Goal: Information Seeking & Learning: Learn about a topic

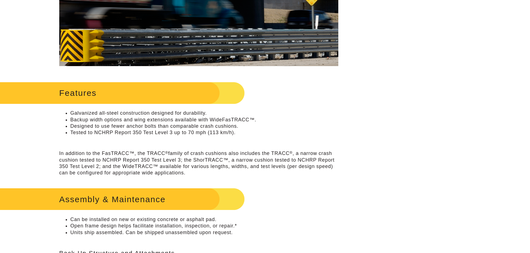
scroll to position [195, 0]
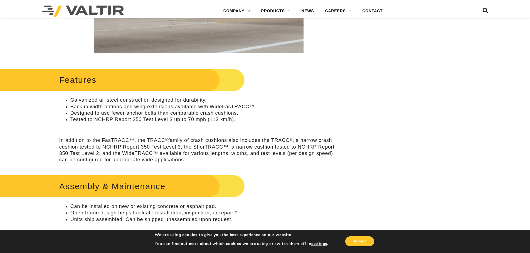
click at [131, 140] on p "In addition to the FasTRACC™, the TRACC ® family of crash cushions also include…" at bounding box center [198, 150] width 279 height 26
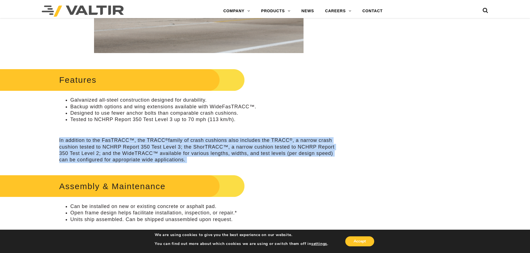
click at [131, 140] on p "In addition to the FasTRACC™, the TRACC ® family of crash cushions also include…" at bounding box center [198, 150] width 279 height 26
drag, startPoint x: 186, startPoint y: 142, endPoint x: 172, endPoint y: 143, distance: 14.8
click at [186, 141] on p "In addition to the FasTRACC™, the TRACC ® family of crash cushions also include…" at bounding box center [198, 150] width 279 height 26
click at [164, 147] on p "In addition to the FasTRACC™, the TRACC ® family of crash cushions also include…" at bounding box center [198, 150] width 279 height 26
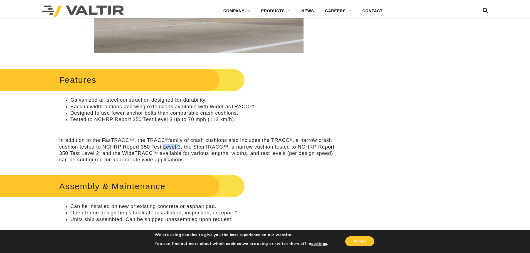
click at [164, 147] on p "In addition to the FasTRACC™, the TRACC ® family of crash cushions also include…" at bounding box center [198, 150] width 279 height 26
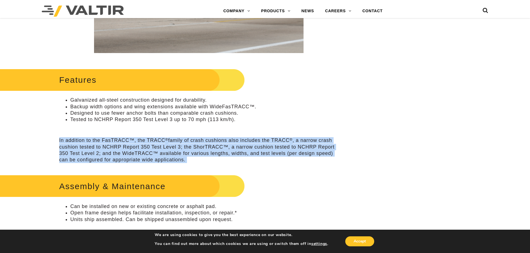
click at [164, 147] on p "In addition to the FasTRACC™, the TRACC ® family of crash cushions also include…" at bounding box center [198, 150] width 279 height 26
drag, startPoint x: 125, startPoint y: 151, endPoint x: 130, endPoint y: 146, distance: 7.1
click at [125, 151] on p "In addition to the FasTRACC™, the TRACC ® family of crash cushions also include…" at bounding box center [198, 150] width 279 height 26
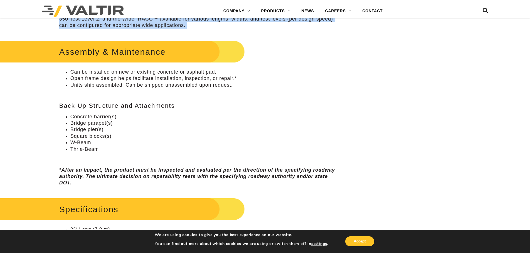
scroll to position [334, 0]
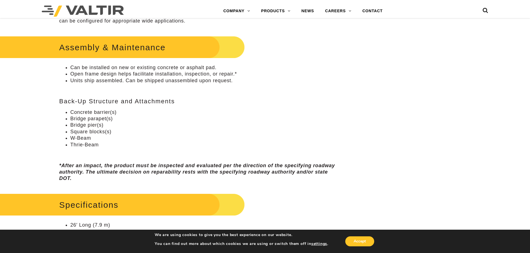
click at [113, 115] on li "Concrete barrier(s)" at bounding box center [204, 112] width 268 height 6
click at [93, 132] on li "Square blocks(s)" at bounding box center [204, 132] width 268 height 6
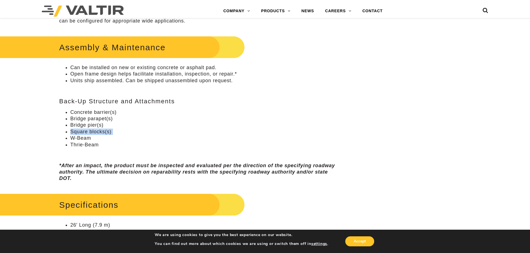
click at [93, 132] on li "Square blocks(s)" at bounding box center [204, 132] width 268 height 6
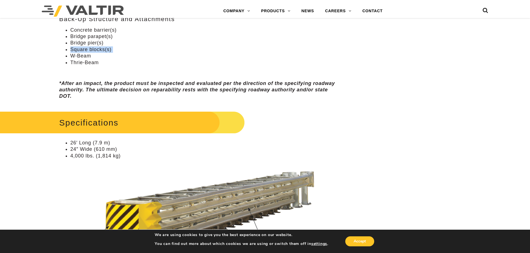
scroll to position [417, 0]
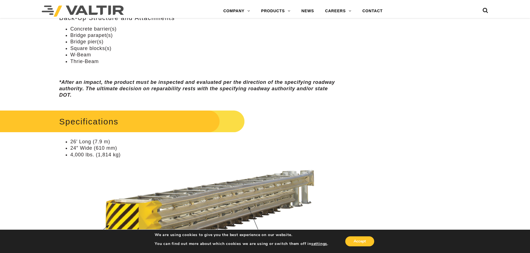
click at [84, 142] on li "26′ Long (7.9 m)" at bounding box center [204, 142] width 268 height 6
drag, startPoint x: 84, startPoint y: 142, endPoint x: 125, endPoint y: 149, distance: 41.4
click at [86, 142] on li "26′ Long (7.9 m)" at bounding box center [204, 142] width 268 height 6
click at [125, 149] on li "24″ Wide (610 mm)" at bounding box center [204, 148] width 268 height 6
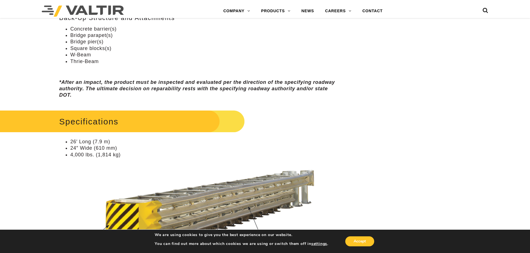
click at [85, 154] on li "4,000 lbs. (1,814 kg)" at bounding box center [204, 155] width 268 height 6
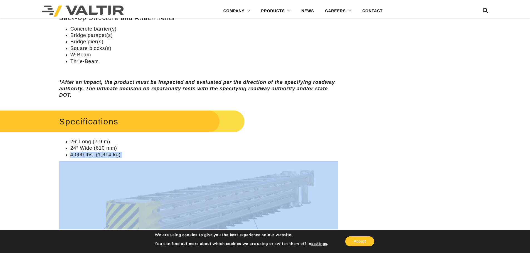
click at [85, 154] on li "4,000 lbs. (1,814 kg)" at bounding box center [204, 155] width 268 height 6
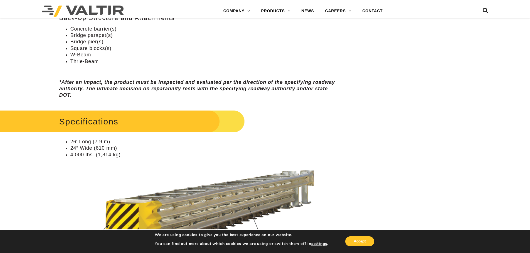
click at [99, 146] on li "24″ Wide (610 mm)" at bounding box center [204, 148] width 268 height 6
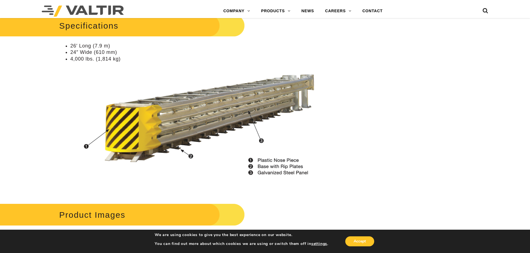
scroll to position [445, 0]
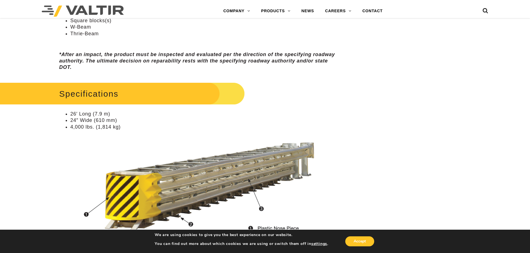
click at [84, 126] on li "4,000 lbs. (1,814 kg)" at bounding box center [204, 127] width 268 height 6
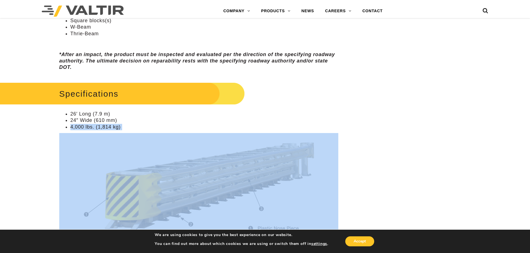
click at [84, 126] on li "4,000 lbs. (1,814 kg)" at bounding box center [204, 127] width 268 height 6
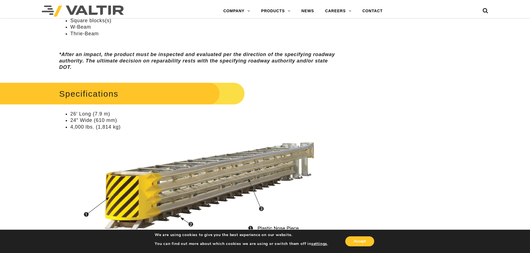
click at [88, 120] on li "24″ Wide (610 mm)" at bounding box center [204, 120] width 268 height 6
click at [131, 59] on em "*After an impact, the product must be inspected and evaluated per the direction…" at bounding box center [197, 61] width 276 height 19
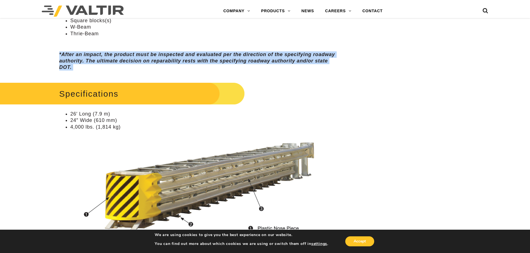
click at [131, 59] on em "*After an impact, the product must be inspected and evaluated per the direction…" at bounding box center [197, 61] width 276 height 19
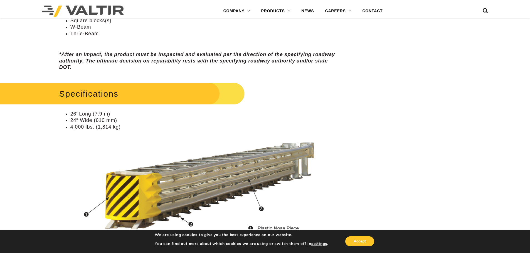
click at [99, 122] on li "24″ Wide (610 mm)" at bounding box center [204, 120] width 268 height 6
click at [92, 130] on li "4,000 lbs. (1,814 kg)" at bounding box center [204, 127] width 268 height 6
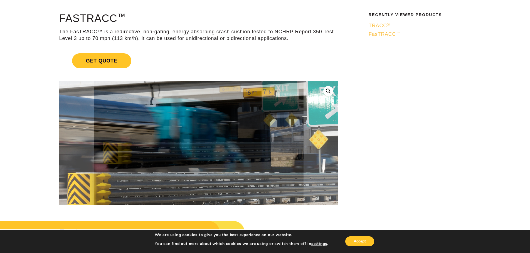
scroll to position [0, 0]
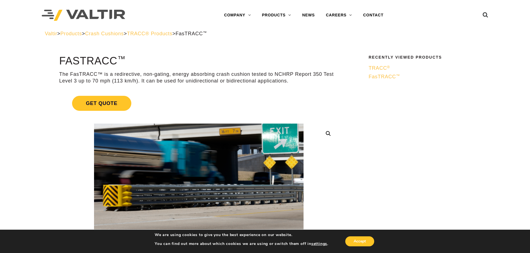
click at [148, 82] on p "The FasTRACC™ is a redirective, non-gating, energy absorbing crash cushion test…" at bounding box center [198, 77] width 279 height 13
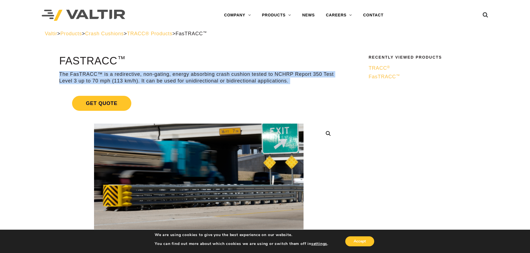
click at [148, 82] on p "The FasTRACC™ is a redirective, non-gating, energy absorbing crash cushion test…" at bounding box center [198, 77] width 279 height 13
click at [194, 71] on p "The FasTRACC™ is a redirective, non-gating, energy absorbing crash cushion test…" at bounding box center [198, 77] width 279 height 13
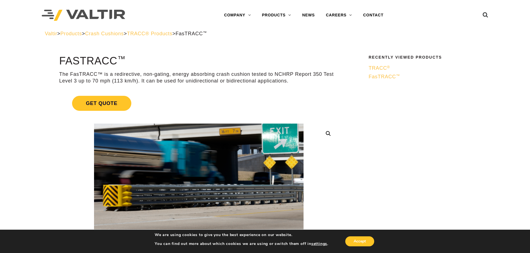
click at [158, 77] on p "The FasTRACC™ is a redirective, non-gating, energy absorbing crash cushion test…" at bounding box center [198, 77] width 279 height 13
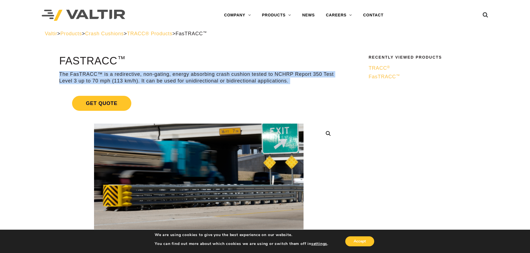
click at [158, 77] on p "The FasTRACC™ is a redirective, non-gating, energy absorbing crash cushion test…" at bounding box center [198, 77] width 279 height 13
click at [203, 80] on p "The FasTRACC™ is a redirective, non-gating, energy absorbing crash cushion test…" at bounding box center [198, 77] width 279 height 13
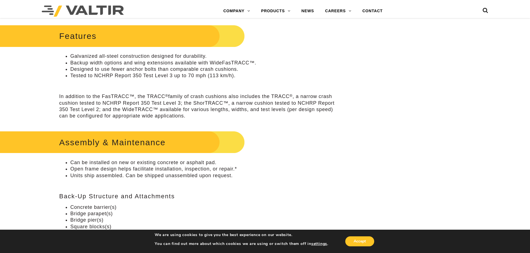
scroll to position [111, 0]
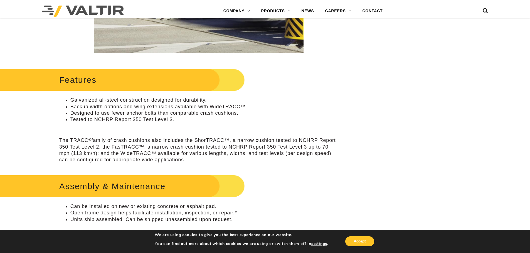
click at [175, 108] on li "Backup width options and wing extensions available with WideTRACC™." at bounding box center [204, 107] width 268 height 6
click at [164, 110] on li "Backup width options and wing extensions available with WideTRACC™." at bounding box center [204, 107] width 268 height 6
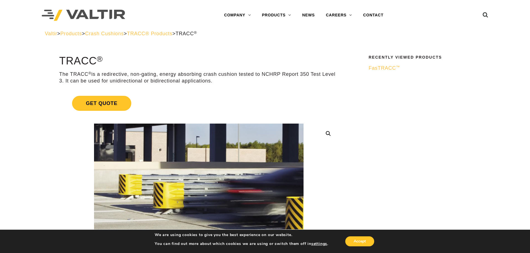
click at [283, 73] on p "The TRACC ® is a redirective, non-gating, energy absorbing crash cushion tested…" at bounding box center [198, 77] width 279 height 13
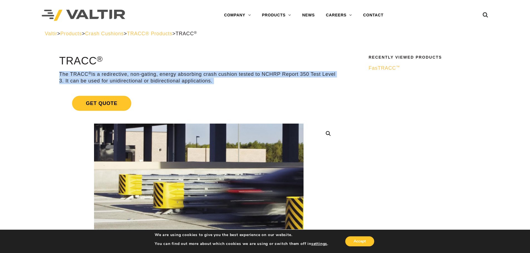
click at [283, 73] on p "The TRACC ® is a redirective, non-gating, energy absorbing crash cushion tested…" at bounding box center [198, 77] width 279 height 13
click at [255, 77] on p "The TRACC ® is a redirective, non-gating, energy absorbing crash cushion tested…" at bounding box center [198, 77] width 279 height 13
